Goal: Task Accomplishment & Management: Manage account settings

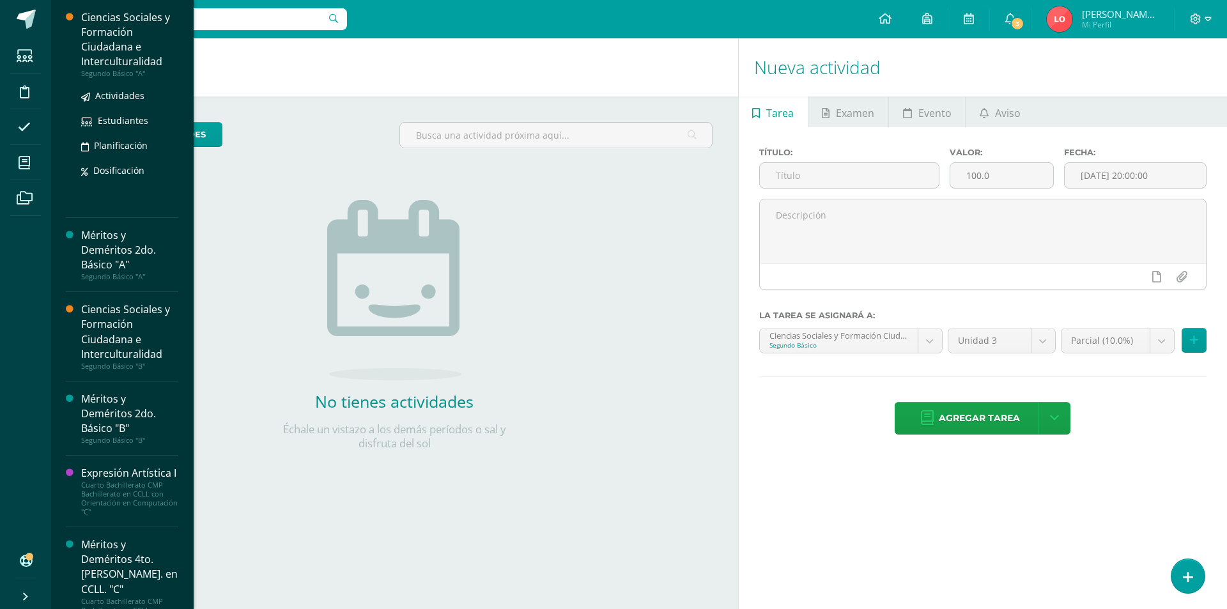
click at [132, 38] on div "Ciencias Sociales y Formación Ciudadana e Interculturalidad" at bounding box center [129, 39] width 97 height 59
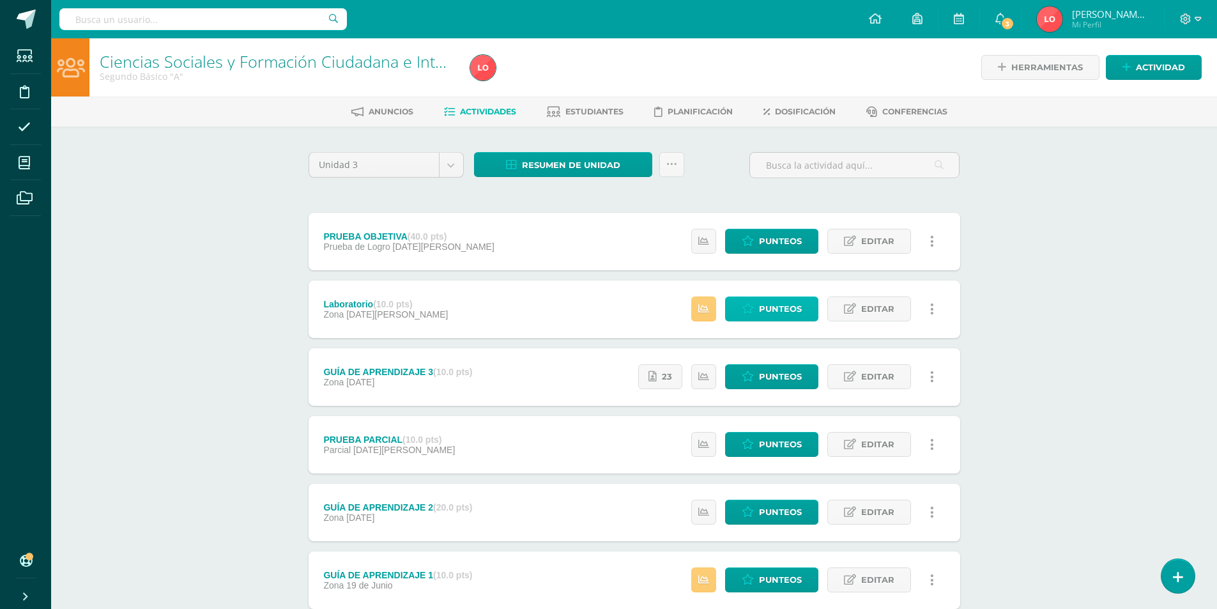
click at [784, 309] on span "Punteos" at bounding box center [780, 309] width 43 height 24
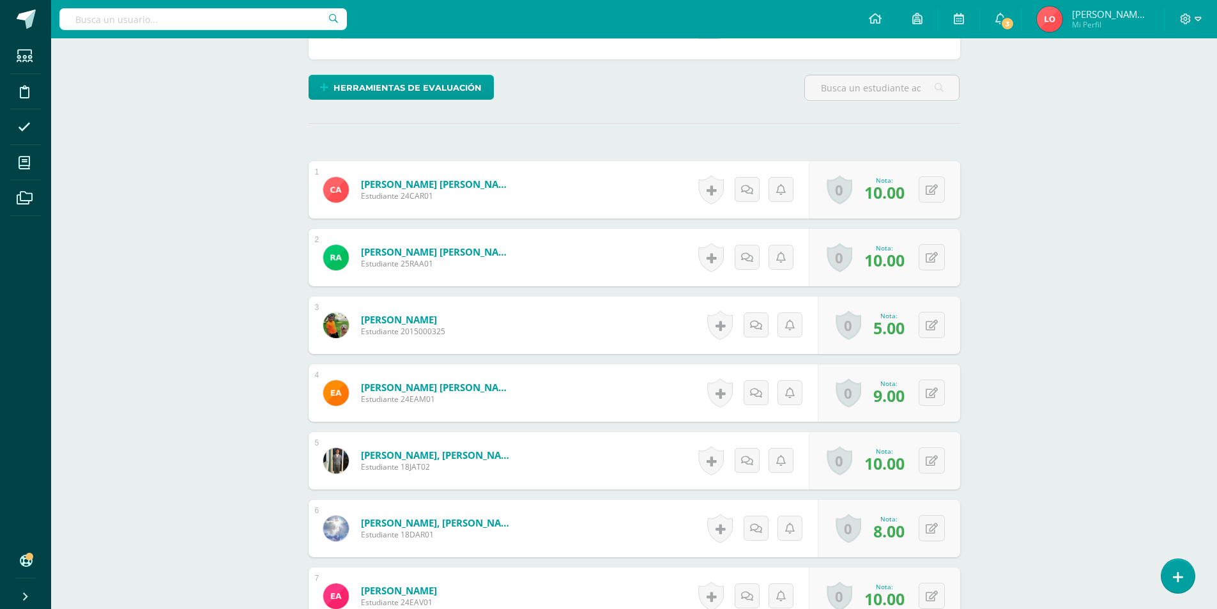
scroll to position [576, 0]
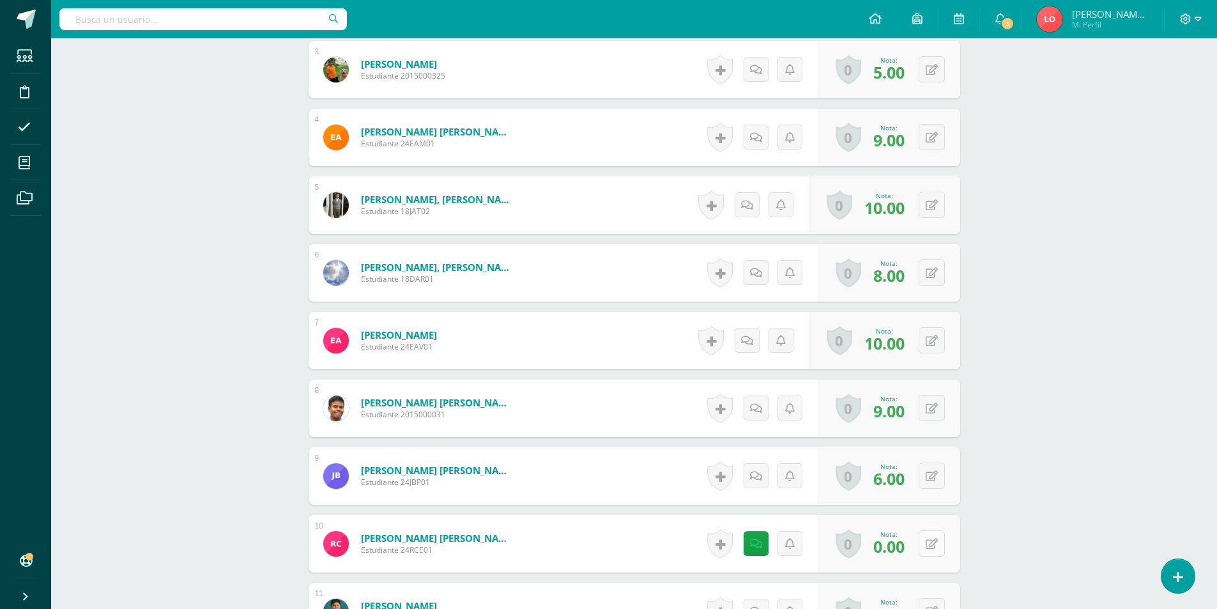
click at [930, 544] on button at bounding box center [932, 543] width 26 height 26
type input "10"
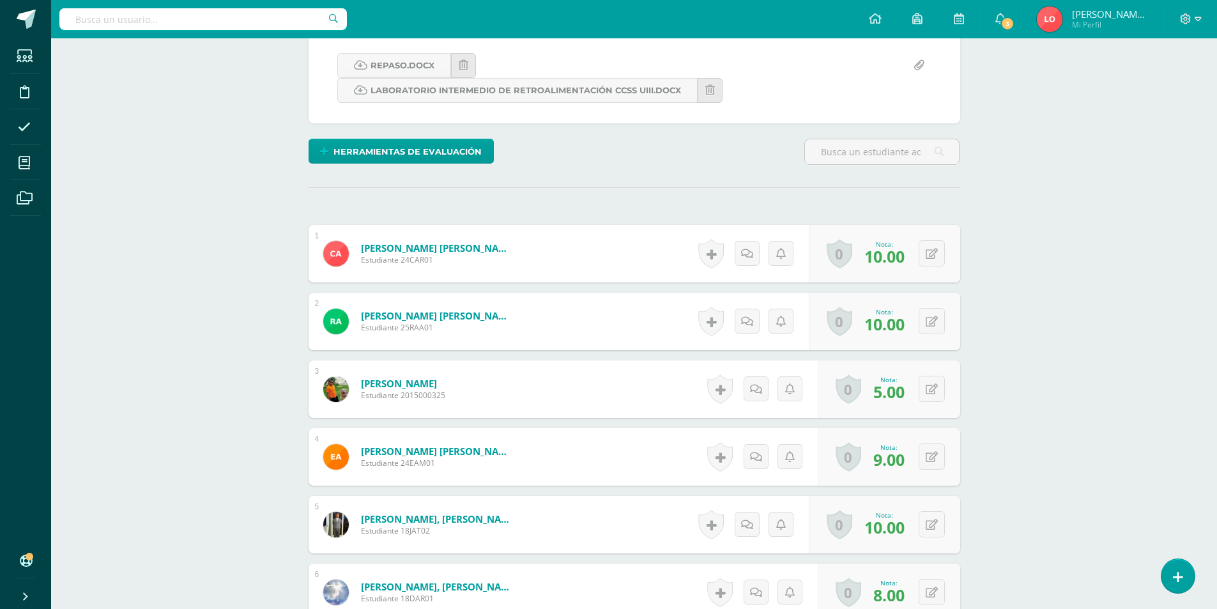
scroll to position [0, 0]
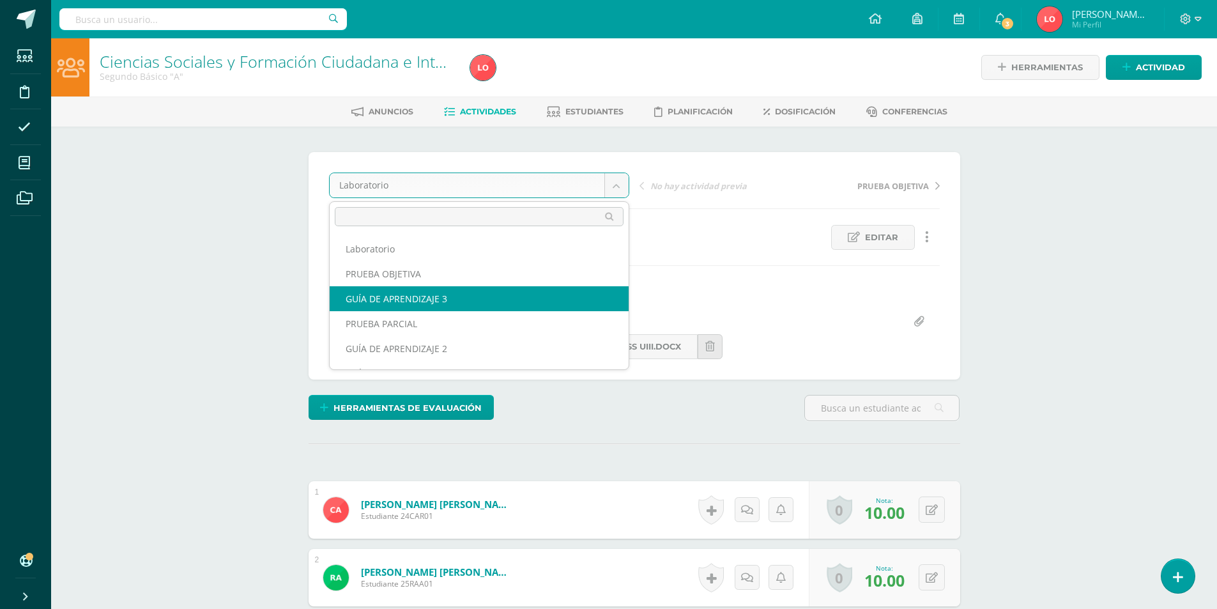
select select "/dashboard/teacher/grade-activity/176107/"
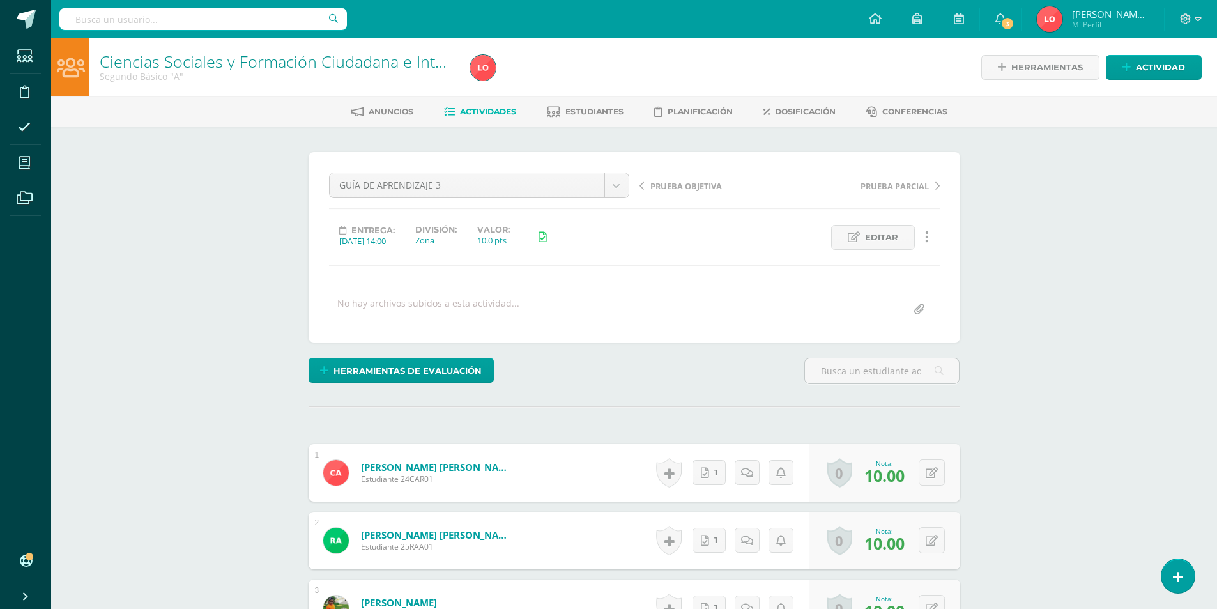
scroll to position [1, 0]
